Goal: Navigation & Orientation: Find specific page/section

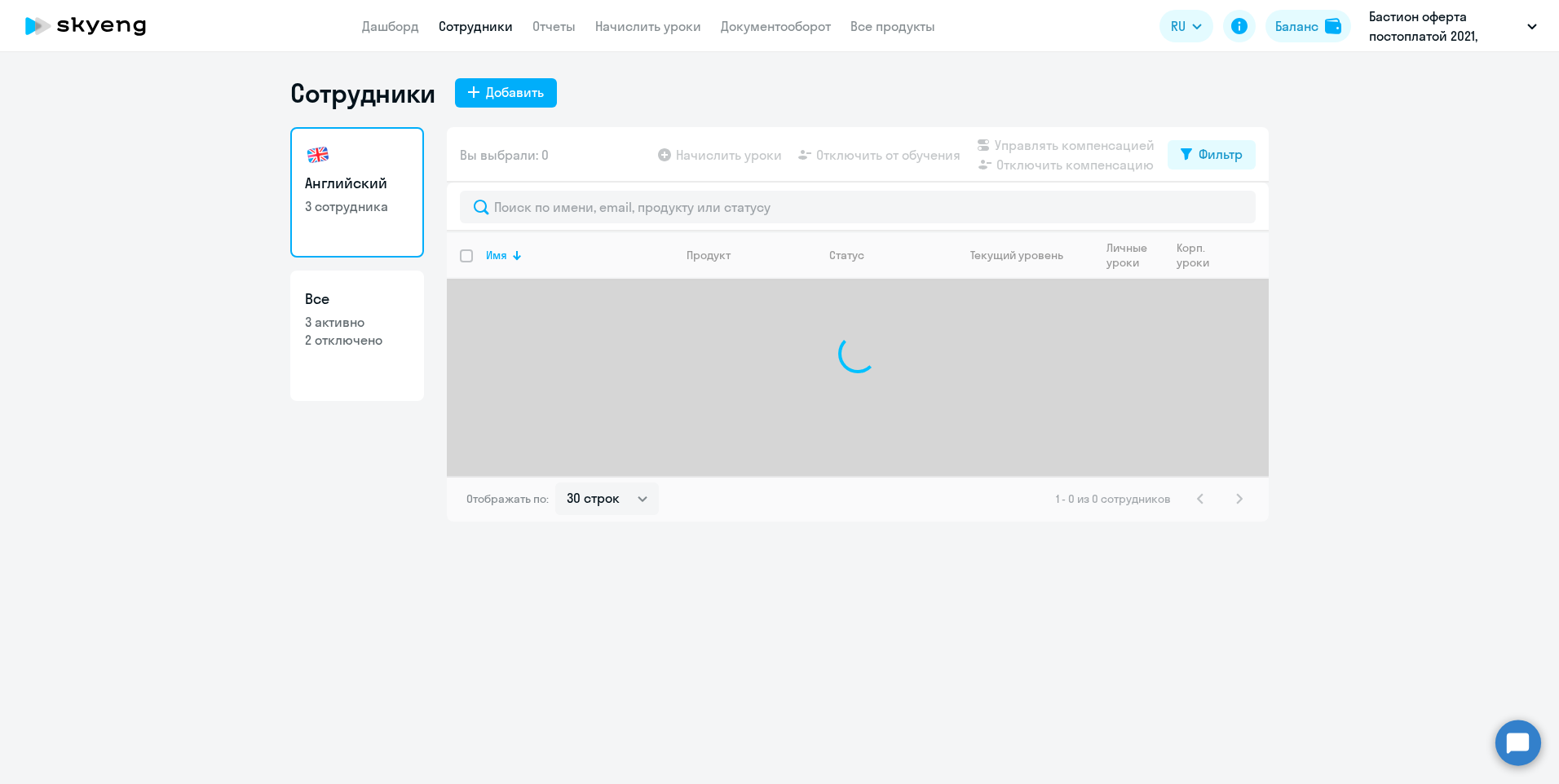
select select "30"
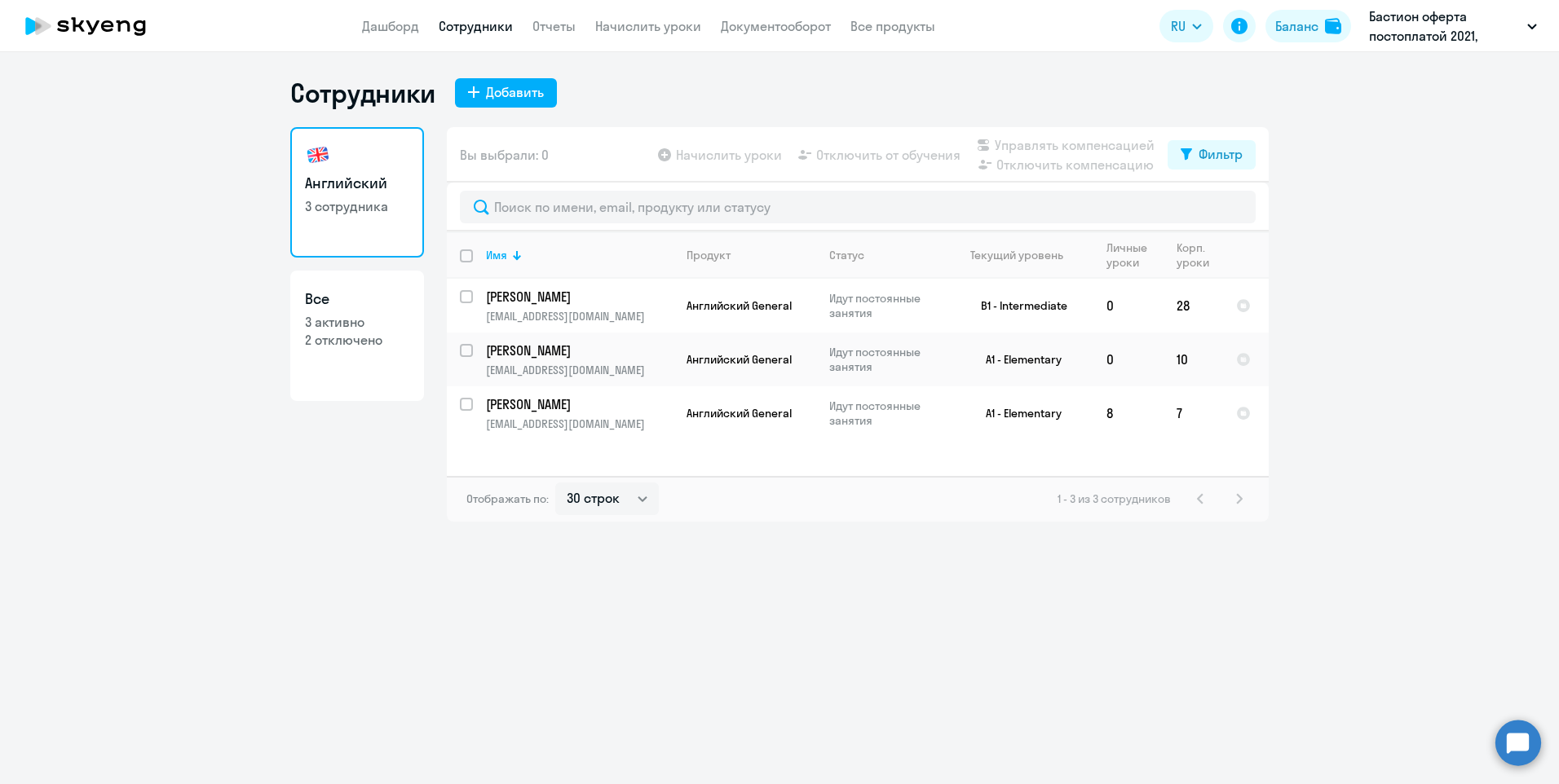
drag, startPoint x: 807, startPoint y: 29, endPoint x: 812, endPoint y: 39, distance: 11.2
click at [807, 29] on link "Документооборот" at bounding box center [776, 25] width 110 height 16
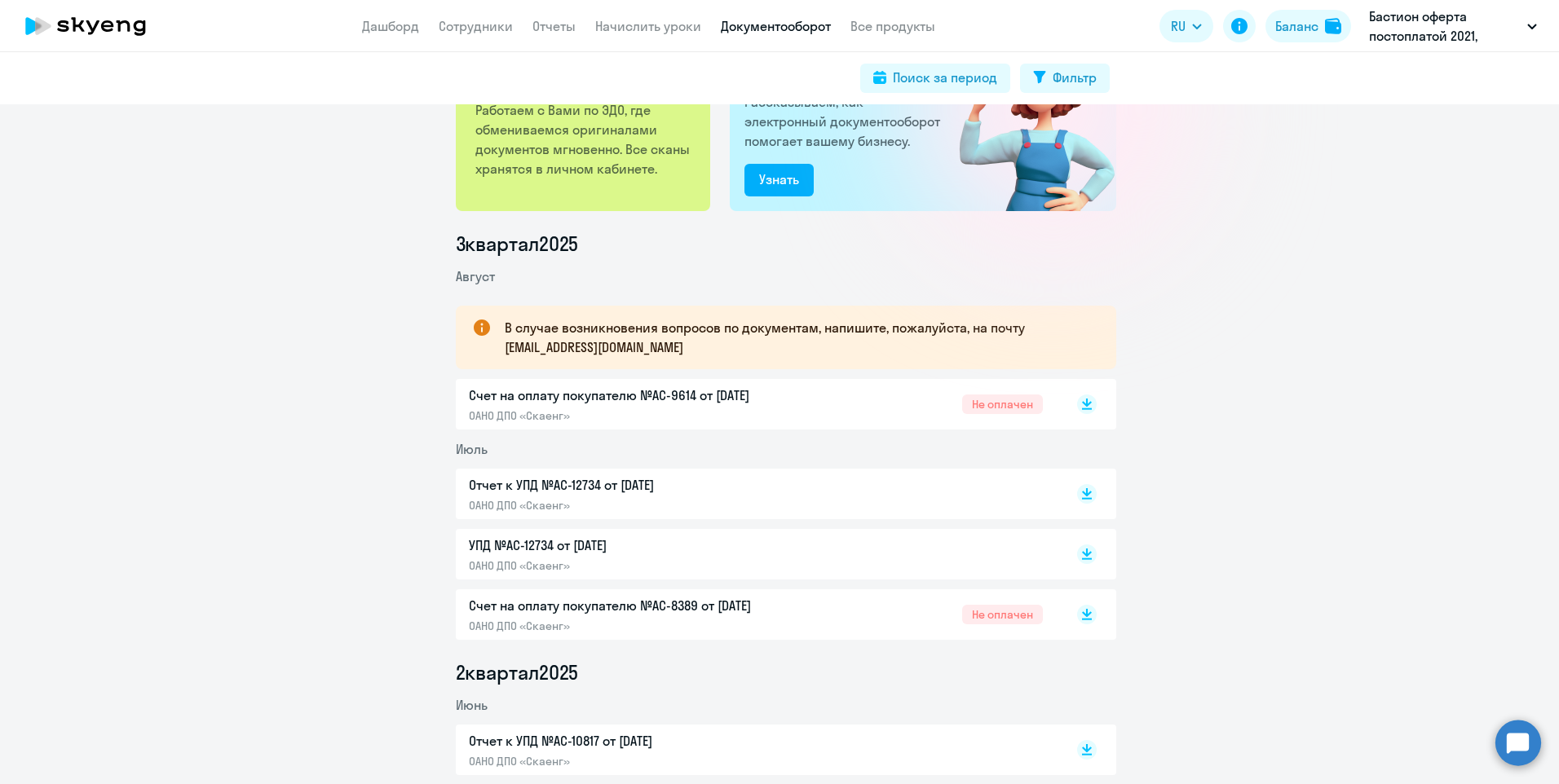
scroll to position [163, 0]
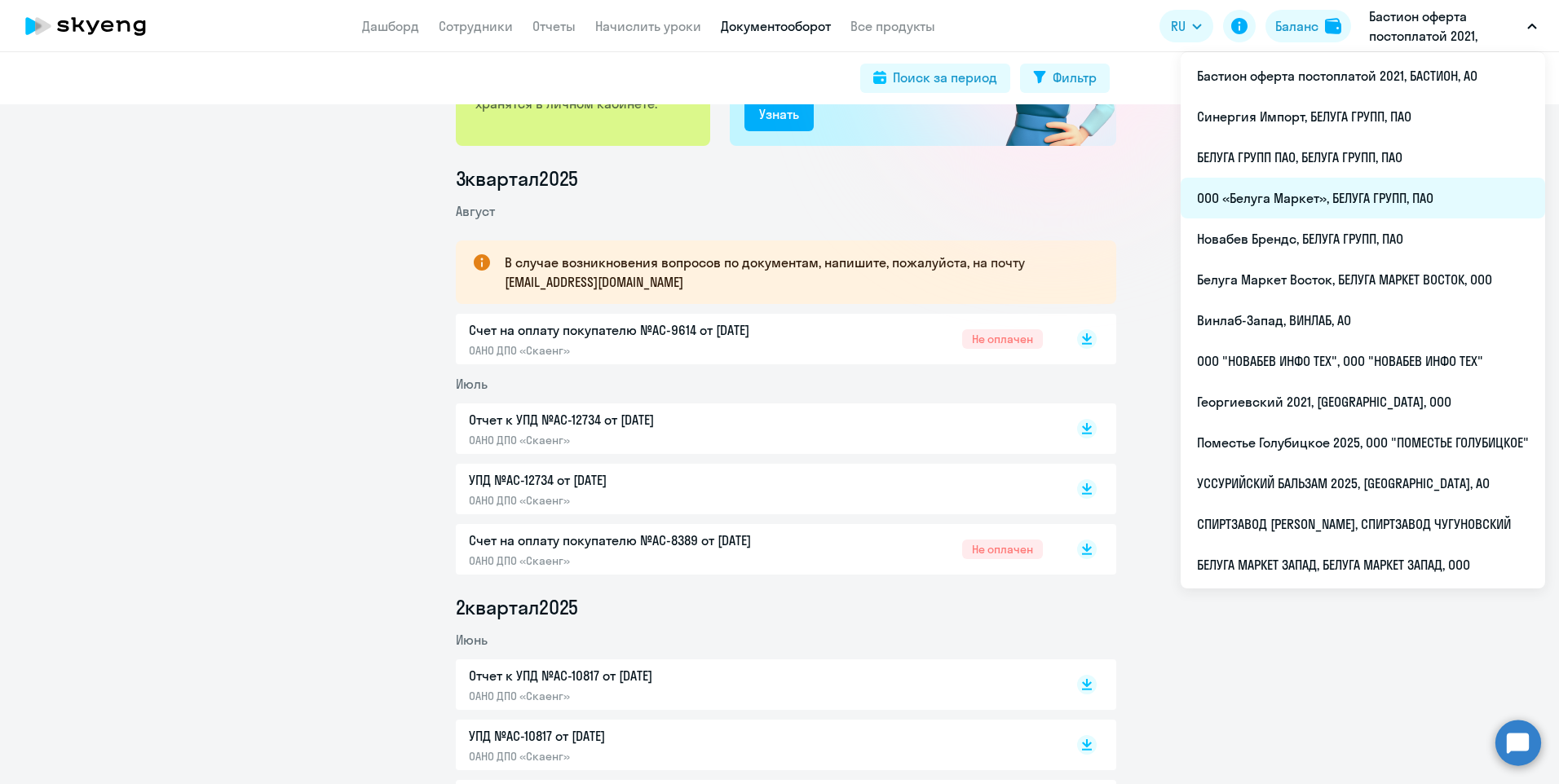
click at [1344, 190] on li "ООО «Белуга Маркет», БЕЛУГА ГРУПП, ПАО" at bounding box center [1362, 199] width 365 height 41
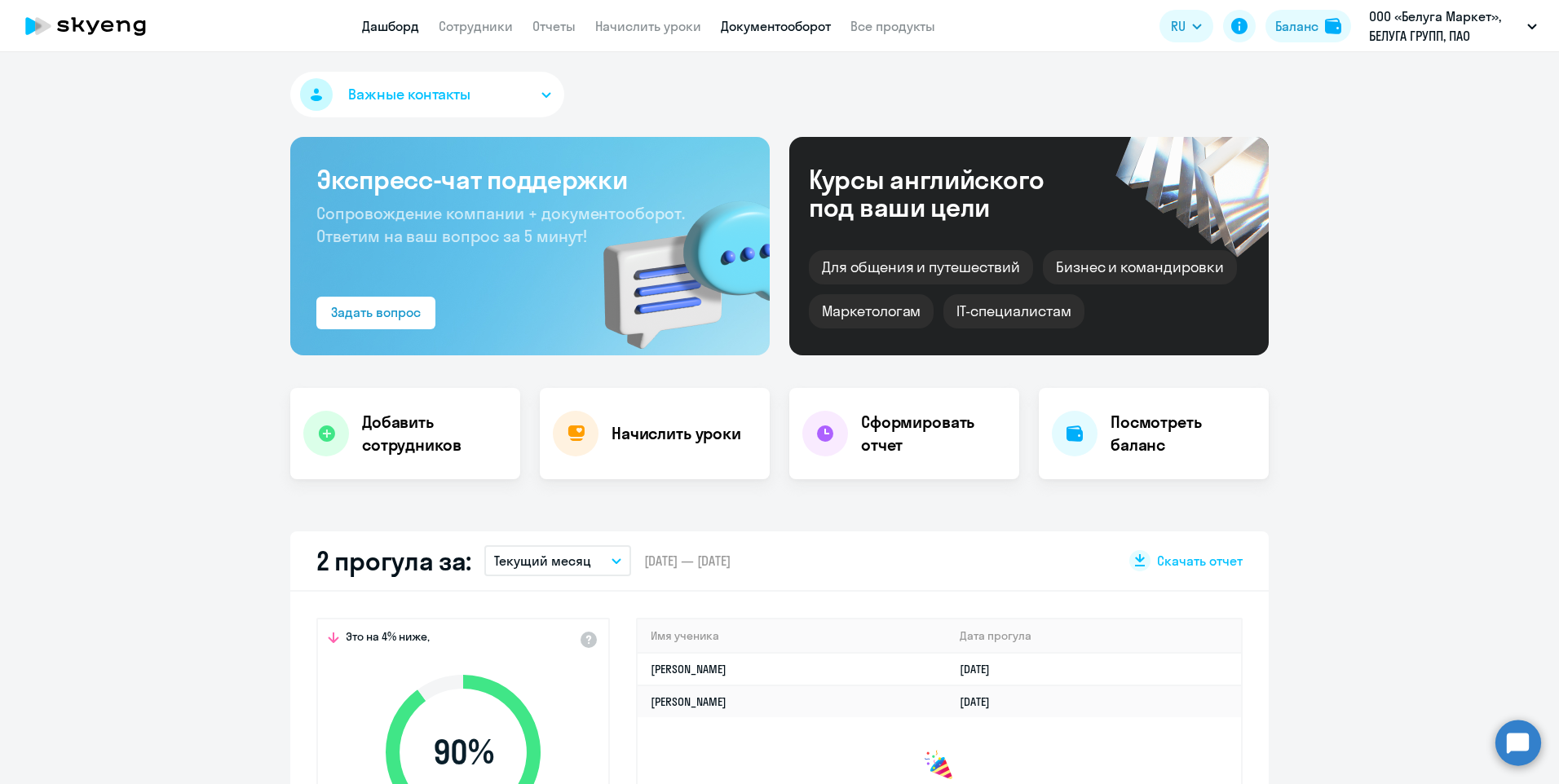
click at [801, 26] on link "Документооборот" at bounding box center [776, 25] width 110 height 16
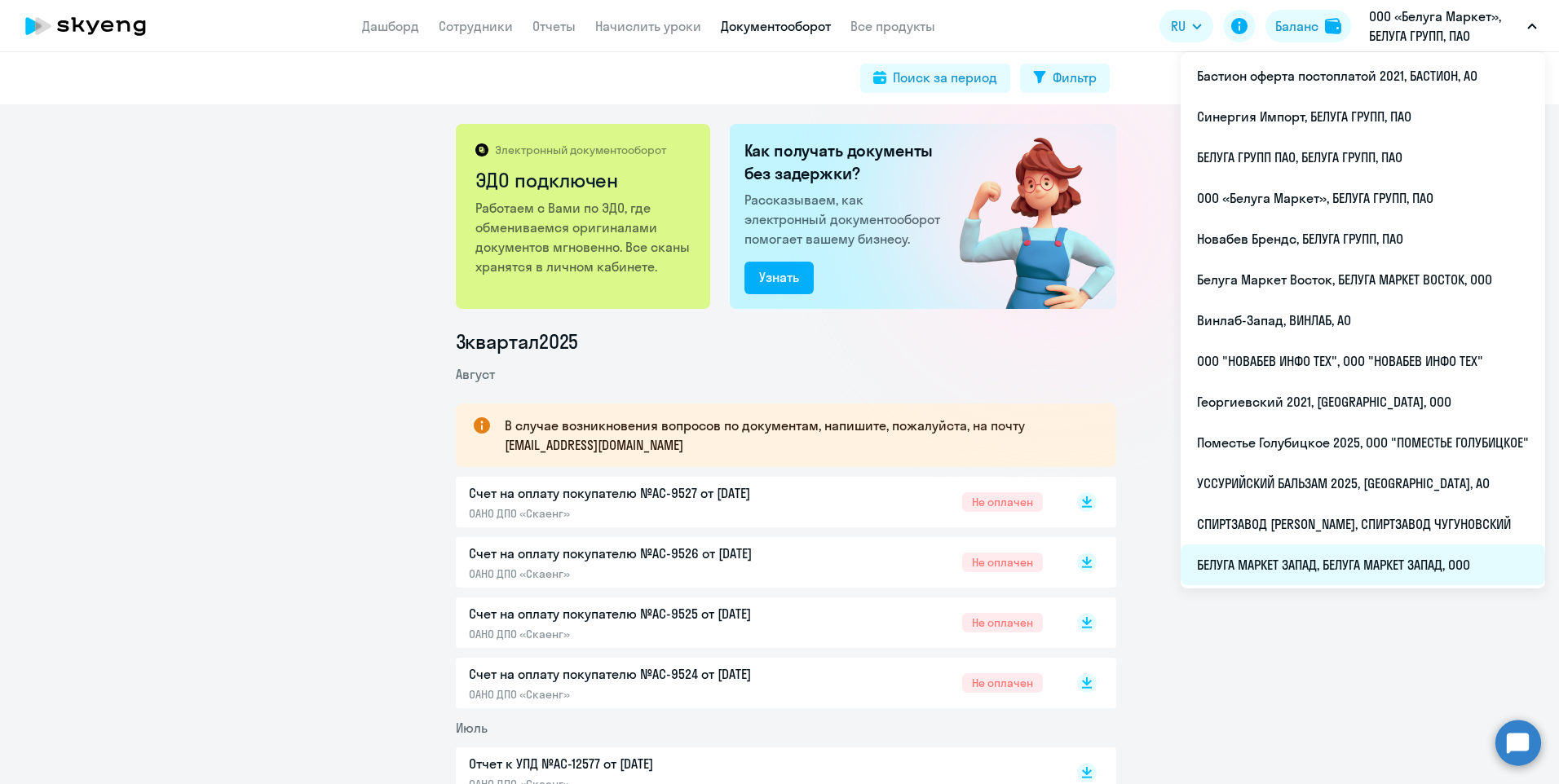
click at [1365, 579] on li "БЕЛУГА МАРКЕТ ЗАПАД, БЕЛУГА МАРКЕТ ЗАПАД, ООО" at bounding box center [1362, 565] width 365 height 41
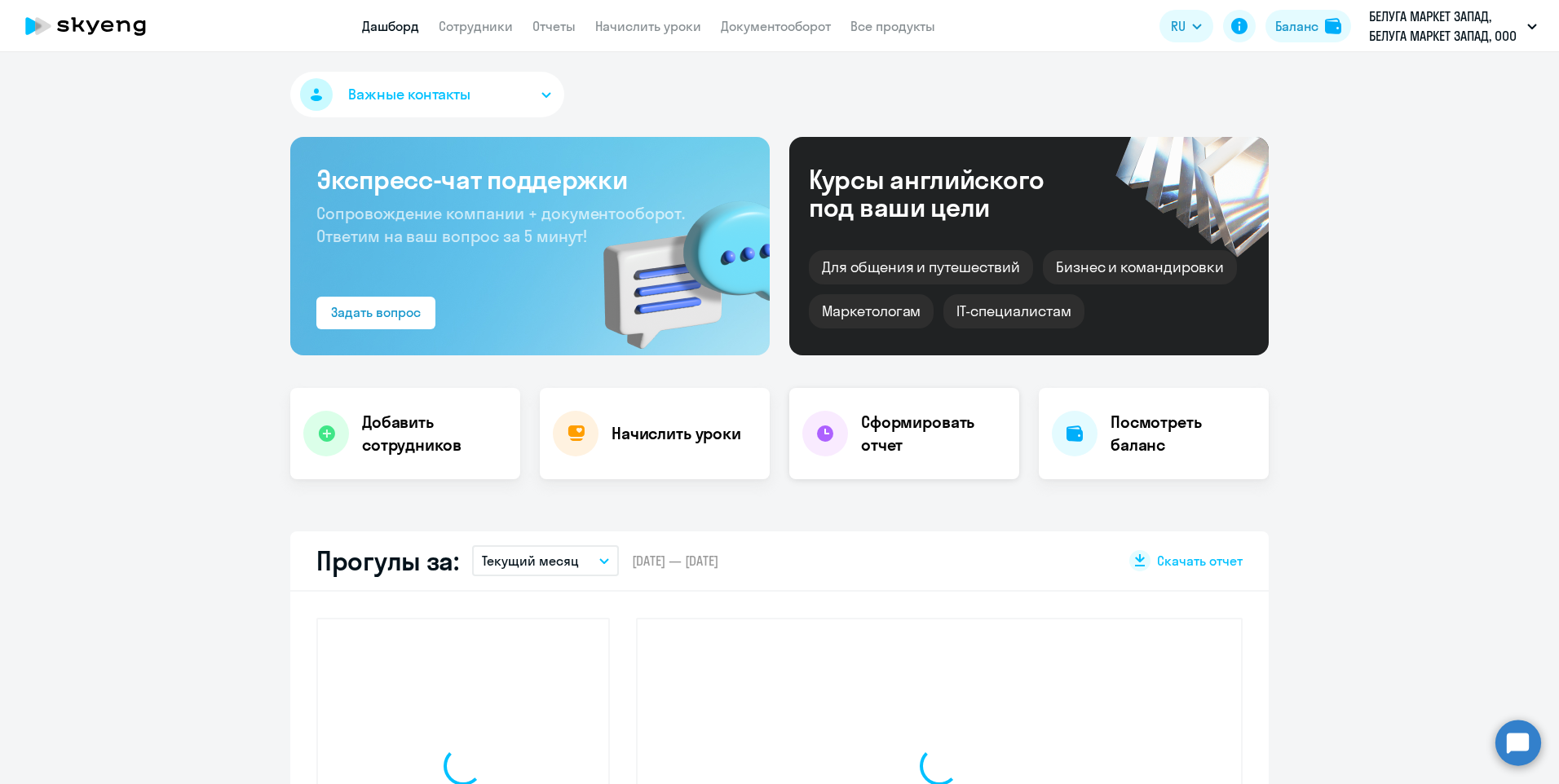
select select "30"
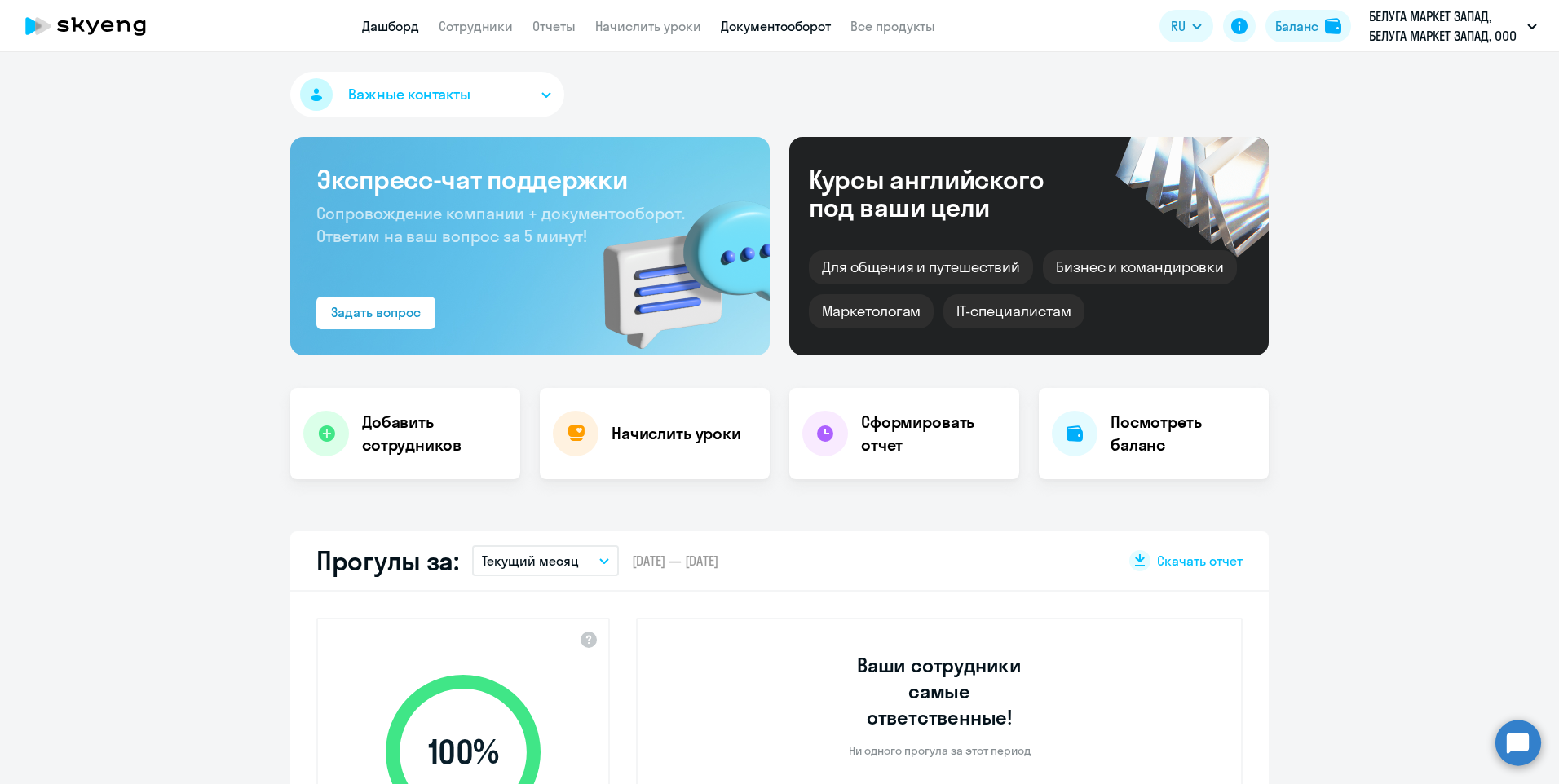
click at [796, 22] on link "Документооборот" at bounding box center [776, 25] width 110 height 16
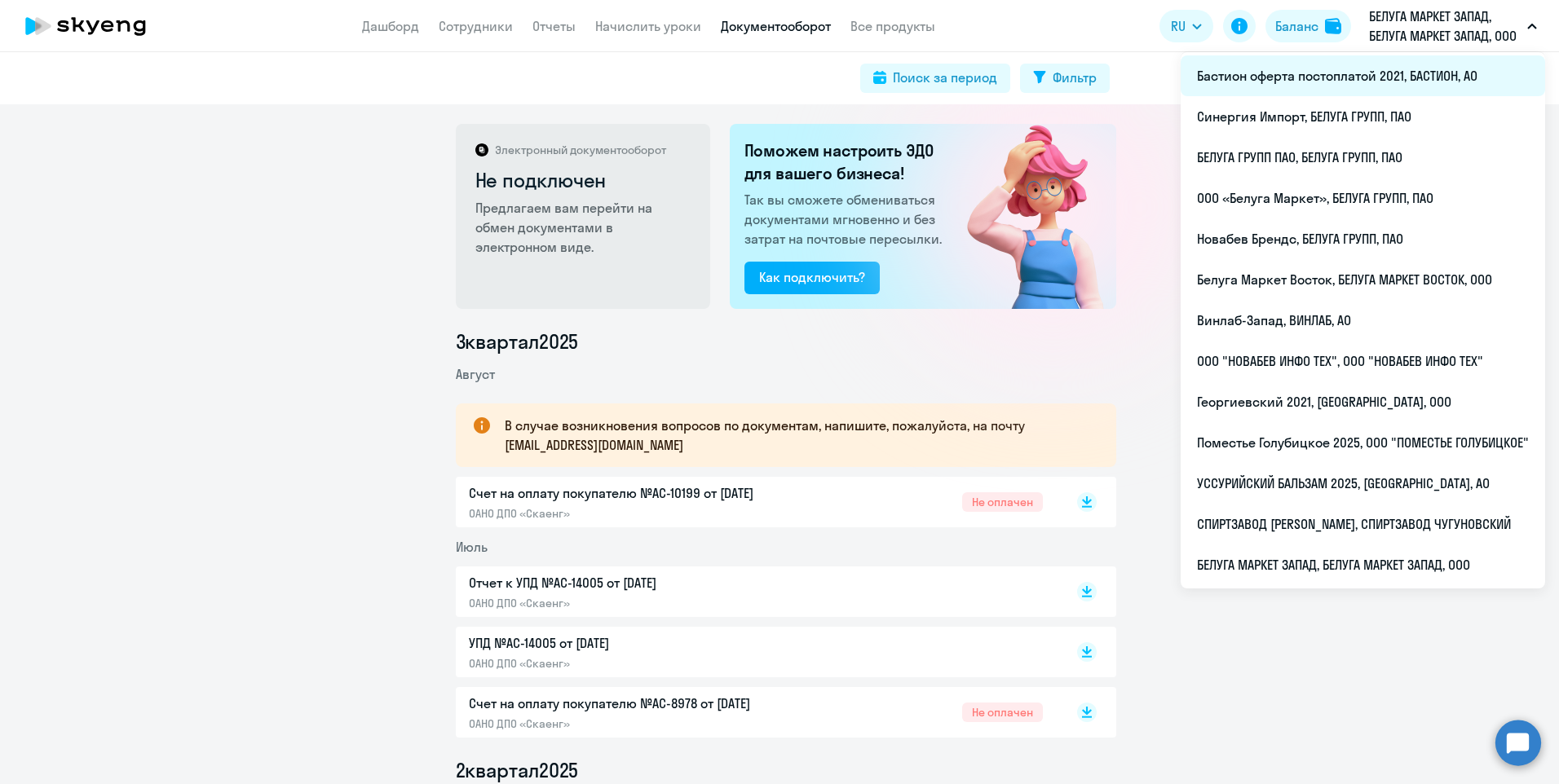
click at [1310, 85] on li "Бастион оферта постоплатой 2021, БАСТИОН, АО" at bounding box center [1362, 76] width 365 height 41
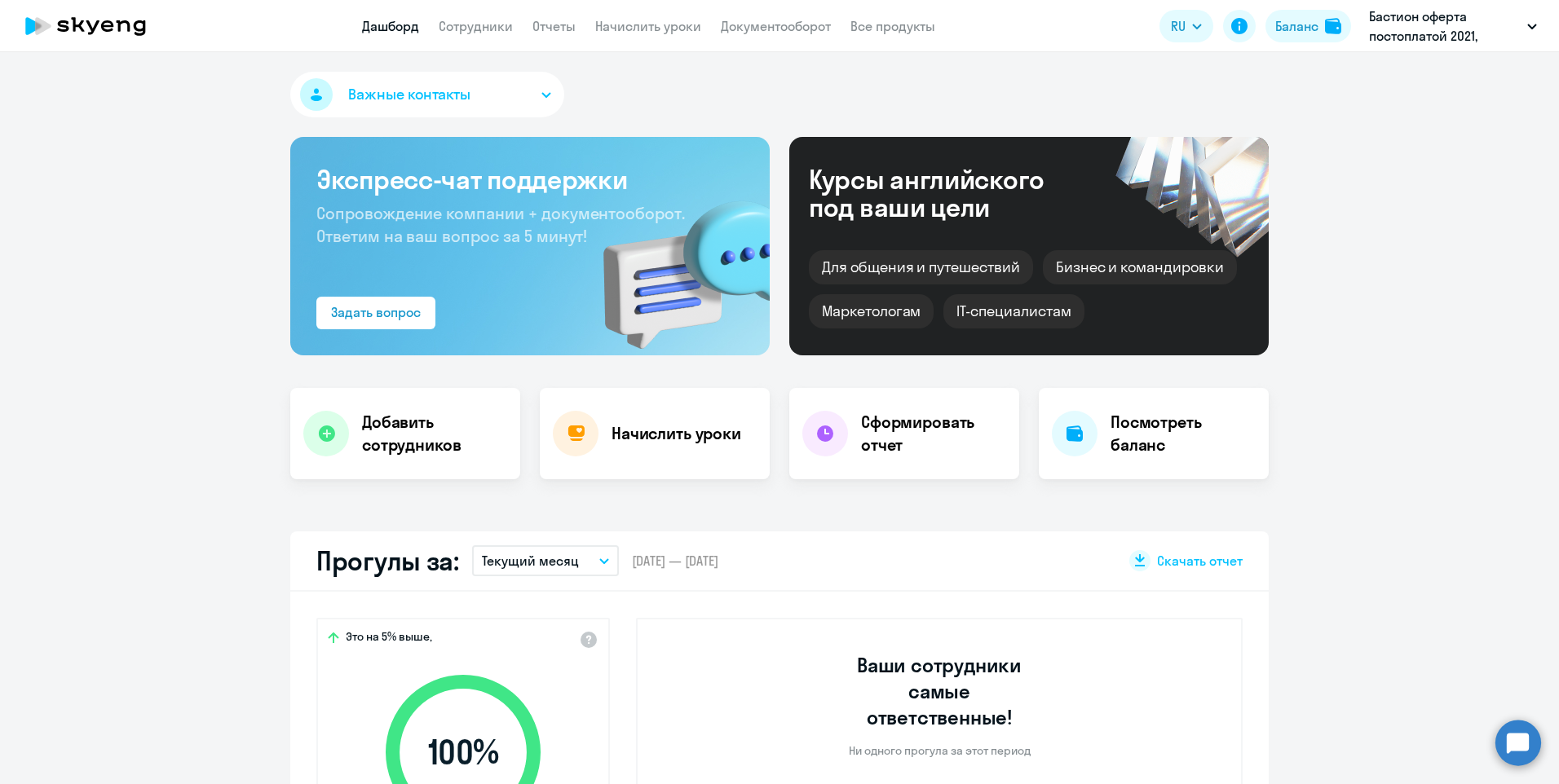
select select "30"
